Goal: Obtain resource: Obtain resource

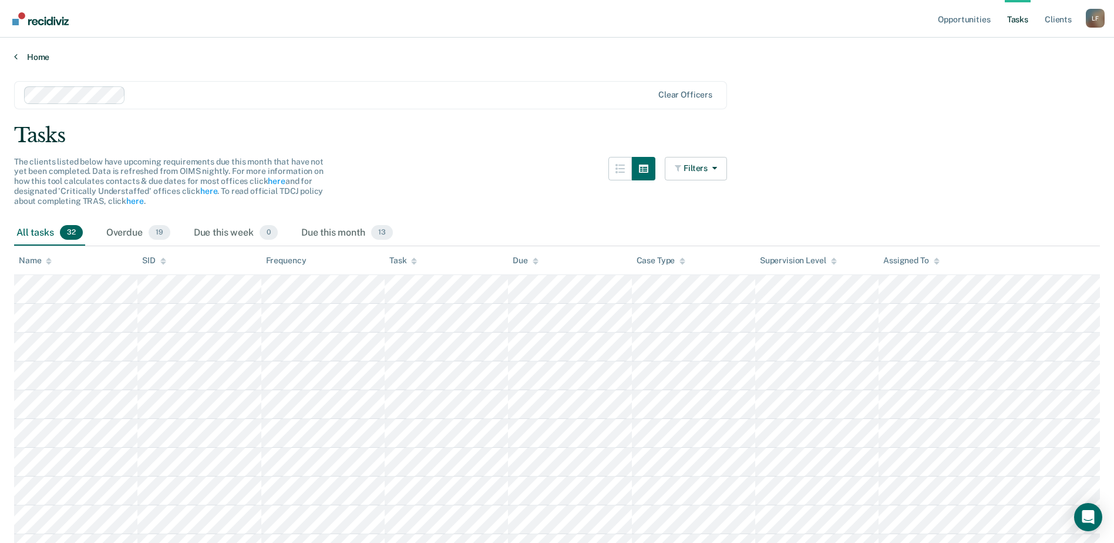
click at [31, 53] on link "Home" at bounding box center [557, 57] width 1086 height 11
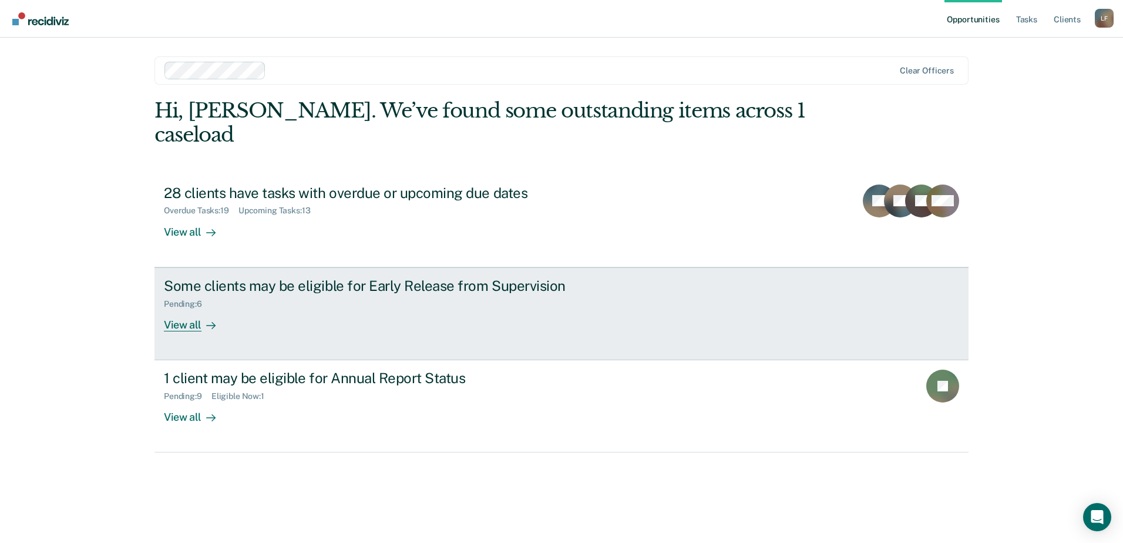
click at [336, 287] on div "Some clients may be eligible for Early Release from Supervision Pending : 6 Vie…" at bounding box center [384, 304] width 441 height 54
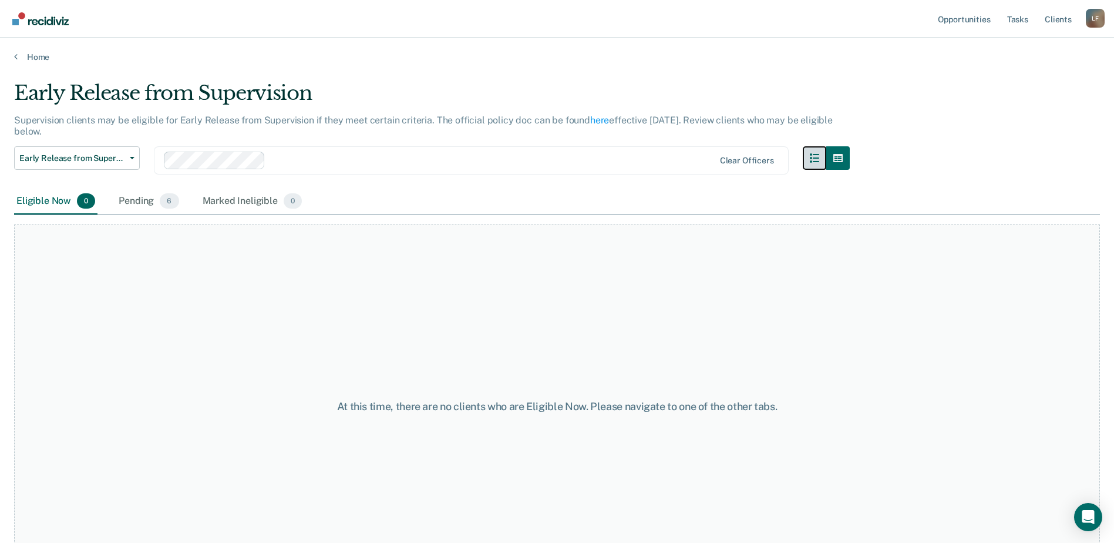
click at [812, 153] on button "button" at bounding box center [814, 157] width 23 height 23
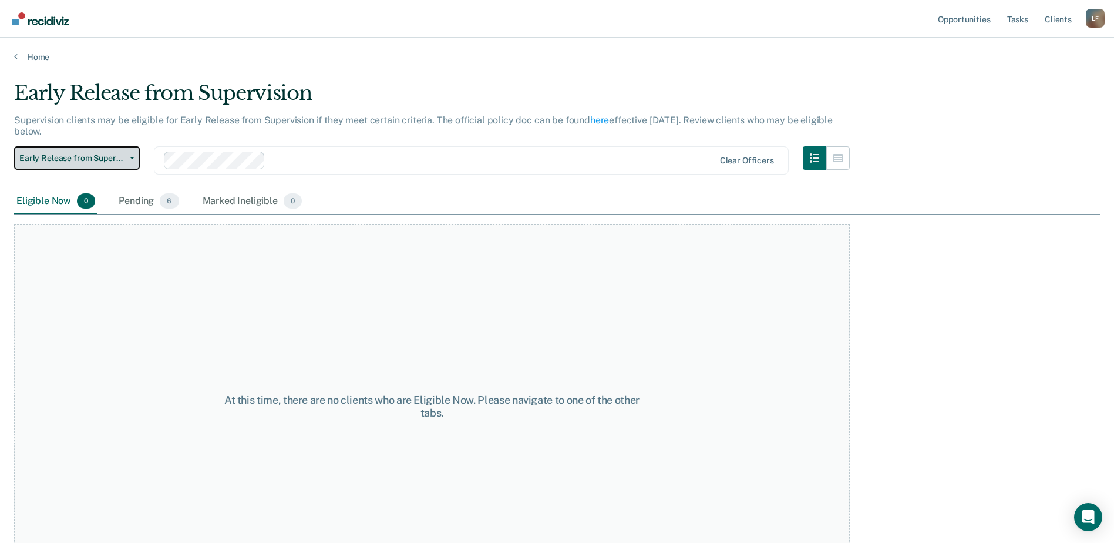
click at [72, 160] on span "Early Release from Supervision" at bounding box center [72, 158] width 106 height 10
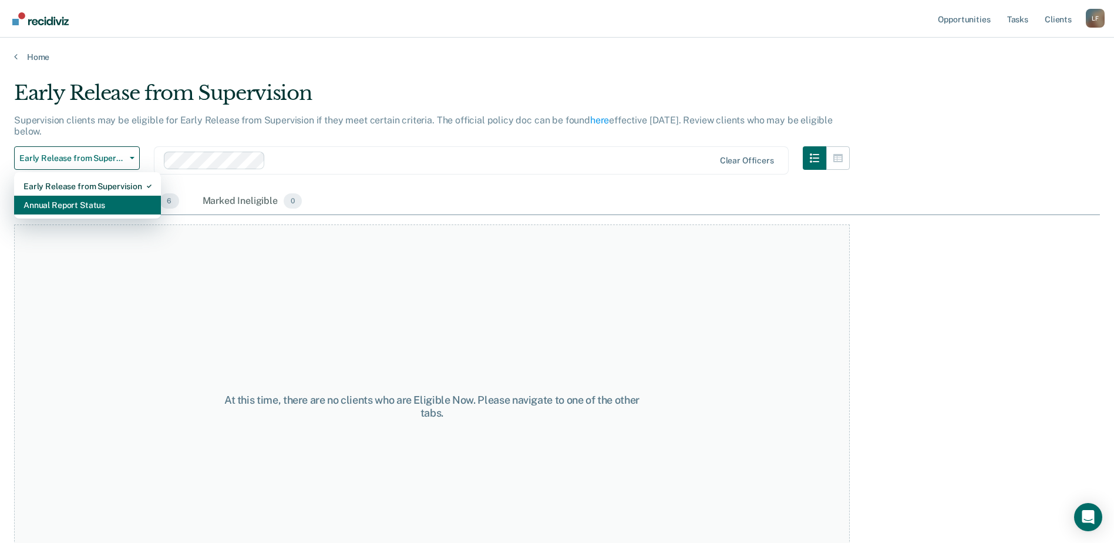
click at [73, 204] on div "Annual Report Status" at bounding box center [87, 205] width 128 height 19
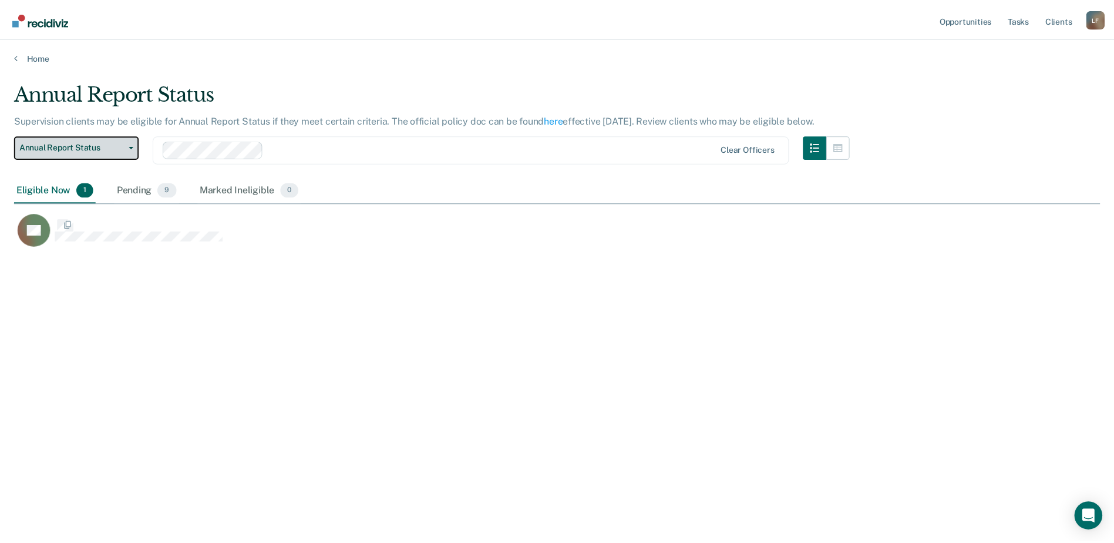
scroll to position [365, 1086]
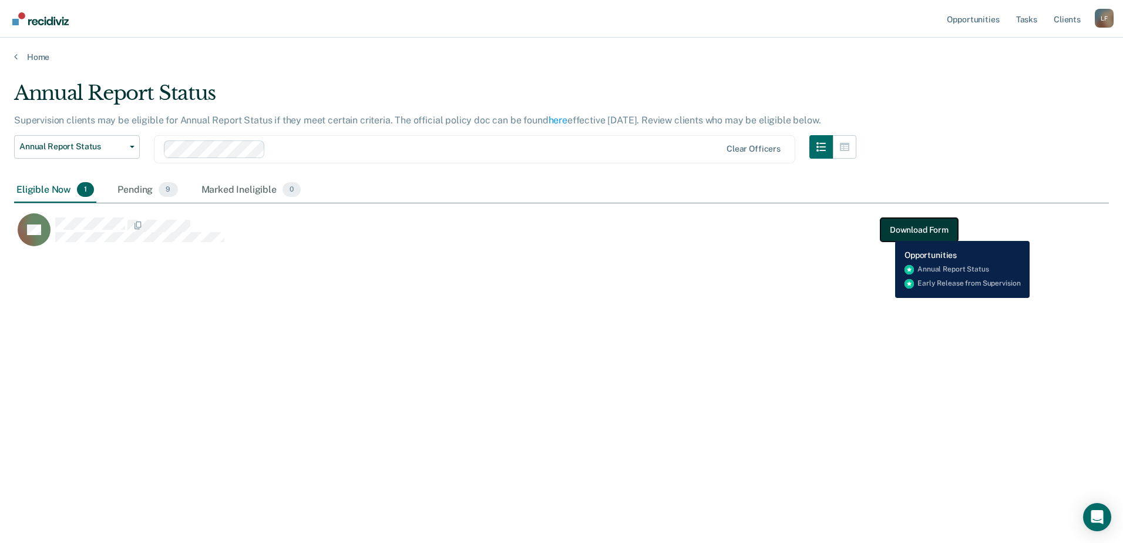
click at [886, 232] on button "Download Form" at bounding box center [919, 229] width 78 height 23
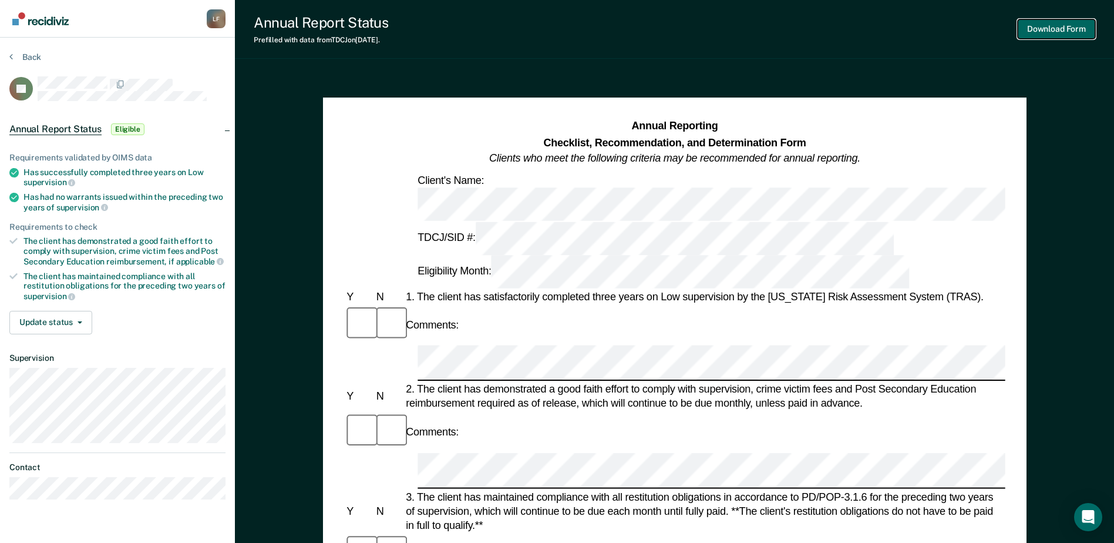
click at [1057, 33] on button "Download Form" at bounding box center [1057, 28] width 78 height 19
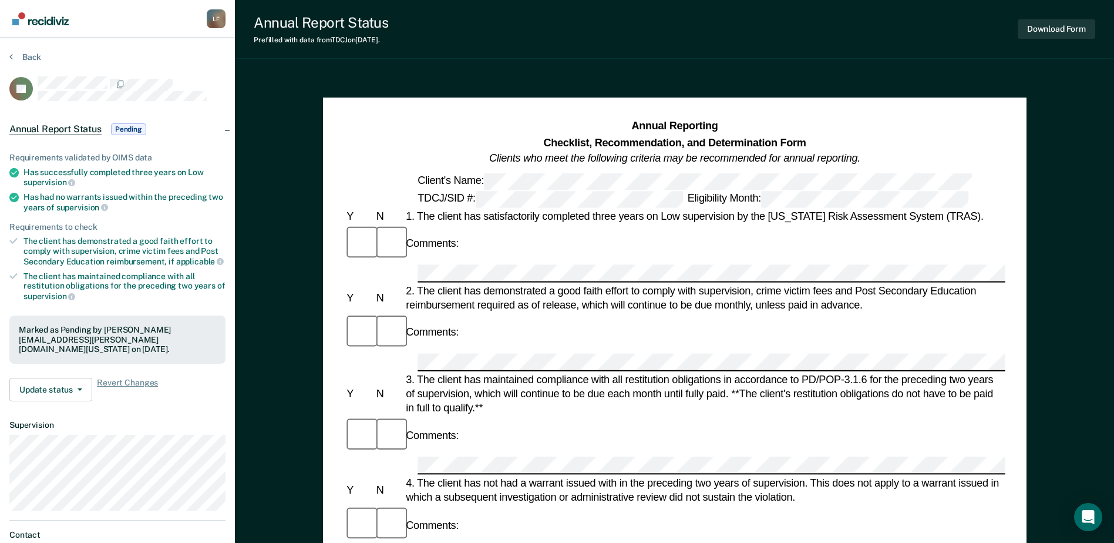
click at [632, 18] on div "Annual Report Status Prefilled with data from TDCJ on [DATE] . Download Form" at bounding box center [674, 29] width 879 height 59
click at [532, 66] on div "Annual Report Status Last edited by [PERSON_NAME][EMAIL_ADDRESS][PERSON_NAME][D…" at bounding box center [674, 526] width 879 height 1052
